Goal: Transaction & Acquisition: Book appointment/travel/reservation

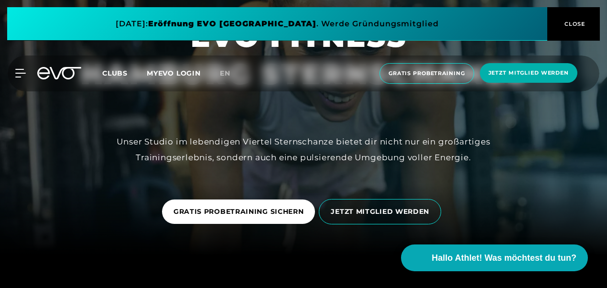
scroll to position [48, 0]
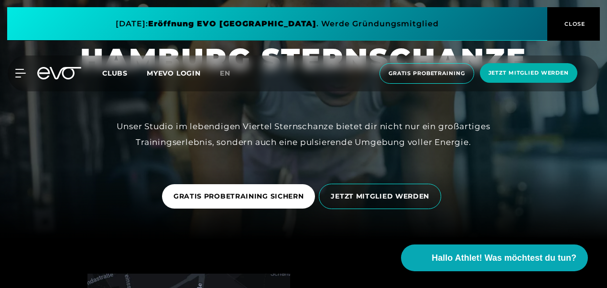
click at [197, 210] on link "GRATIS PROBETRAINING SICHERN" at bounding box center [240, 196] width 157 height 39
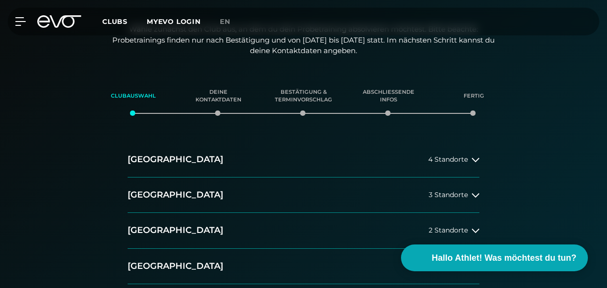
scroll to position [48, 0]
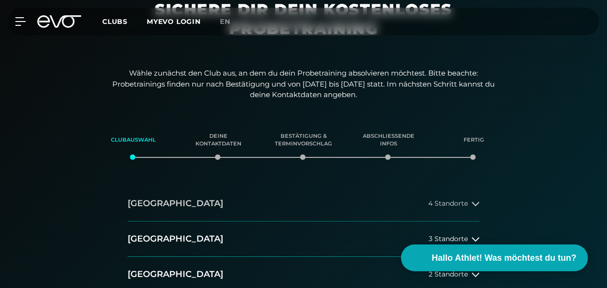
click at [475, 200] on icon at bounding box center [476, 204] width 8 height 8
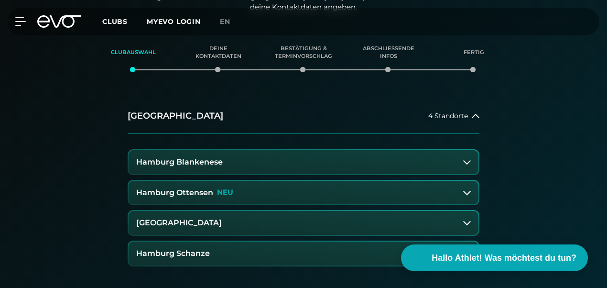
scroll to position [191, 0]
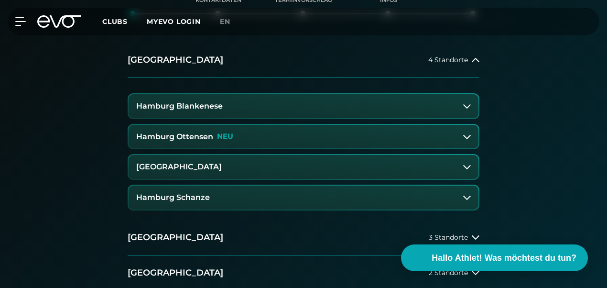
click at [192, 201] on h3 "Hamburg Schanze" at bounding box center [173, 197] width 74 height 9
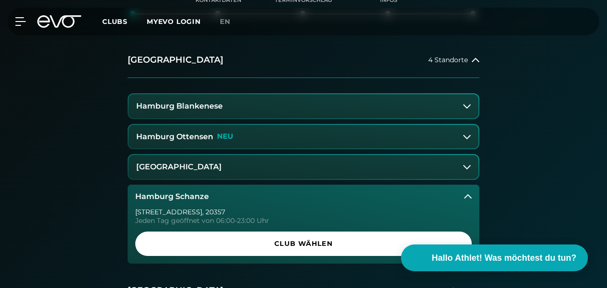
scroll to position [239, 0]
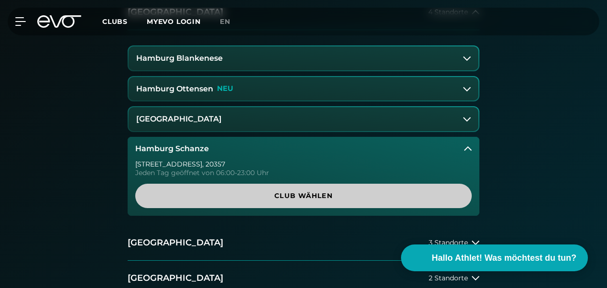
click at [199, 200] on span "Club wählen" at bounding box center [304, 196] width 314 height 10
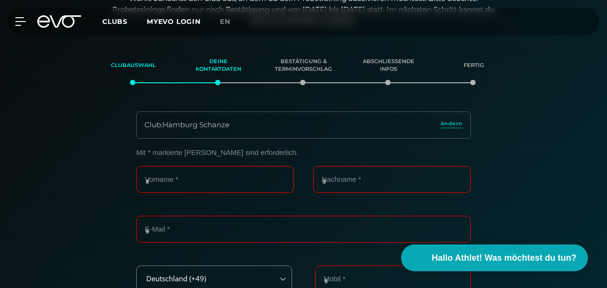
scroll to position [122, 0]
click at [188, 176] on input "Vorname *" at bounding box center [215, 179] width 158 height 27
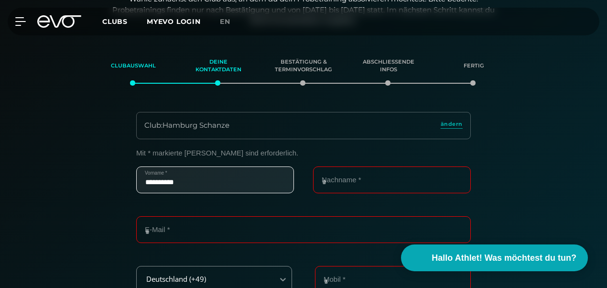
type input "**********"
click at [411, 175] on input "Nachname *" at bounding box center [392, 179] width 158 height 27
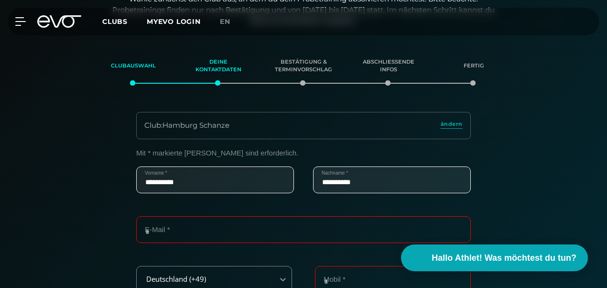
type input "**********"
click at [254, 208] on div "**********" at bounding box center [303, 191] width 335 height 50
click at [244, 230] on input "E-Mail *" at bounding box center [303, 229] width 335 height 27
type input "*"
type input "**********"
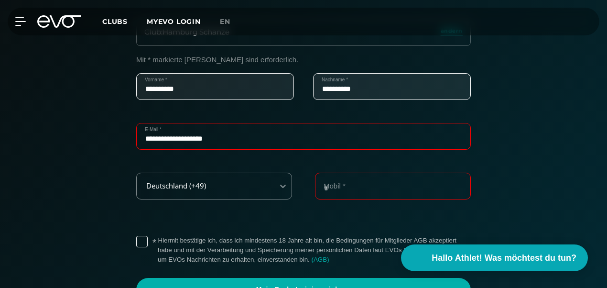
scroll to position [218, 0]
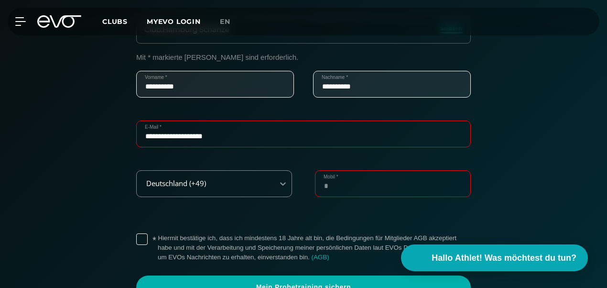
click at [326, 186] on input "Mobil *" at bounding box center [393, 183] width 156 height 27
type input "*"
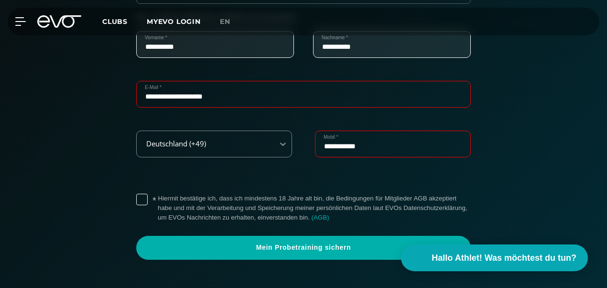
scroll to position [313, 0]
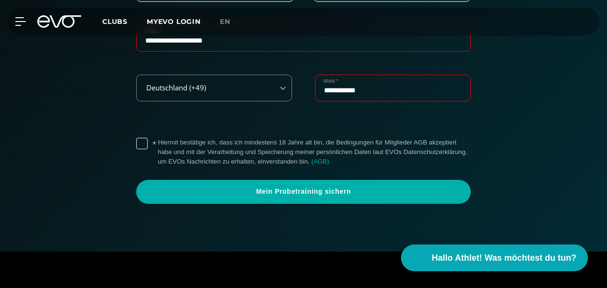
type input "**********"
click at [239, 151] on label "* Hiermit bestätige ich, dass ich mindestens 18 Jahre alt bin, die Bedingungen …" at bounding box center [314, 152] width 313 height 29
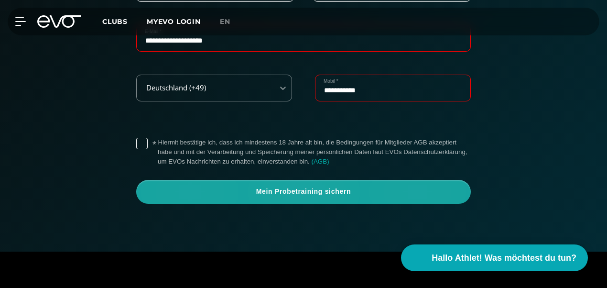
click at [285, 198] on span "Mein Probetraining sichern" at bounding box center [303, 192] width 335 height 24
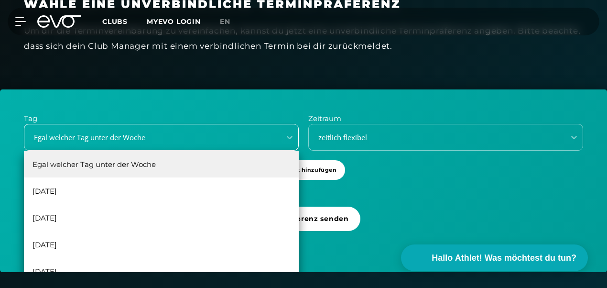
click at [143, 151] on div "6 results available. Use Up and Down to choose options, press Enter to select t…" at bounding box center [161, 137] width 275 height 27
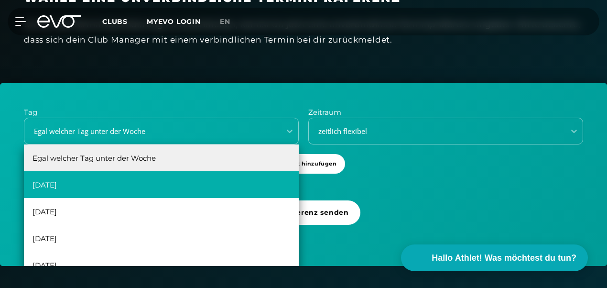
click at [145, 186] on div "[DATE]" at bounding box center [161, 184] width 275 height 27
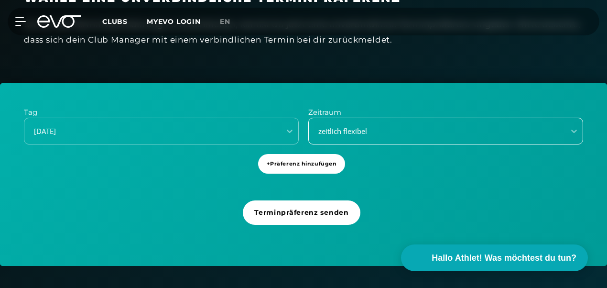
click at [449, 128] on div "zeitlich flexibel" at bounding box center [434, 131] width 249 height 11
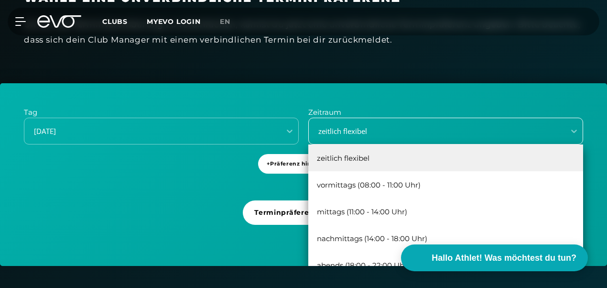
click at [449, 128] on div "zeitlich flexibel" at bounding box center [434, 131] width 249 height 11
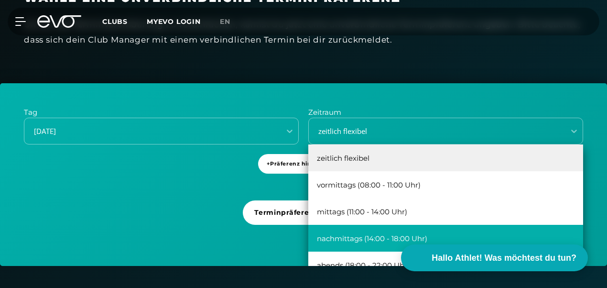
click at [430, 235] on div "nachmittags (14:00 - 18:00 Uhr)" at bounding box center [445, 238] width 275 height 27
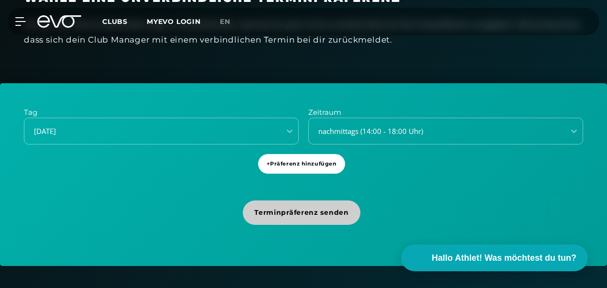
click at [330, 215] on span "Terminpräferenz senden" at bounding box center [301, 213] width 94 height 10
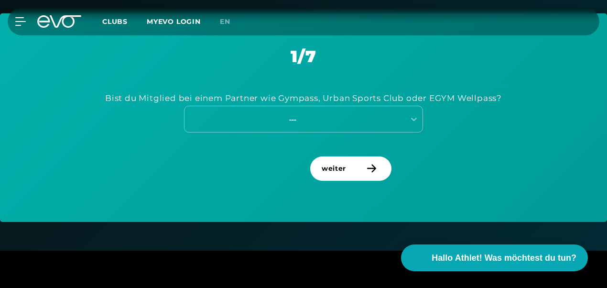
scroll to position [457, 0]
